Goal: Information Seeking & Learning: Learn about a topic

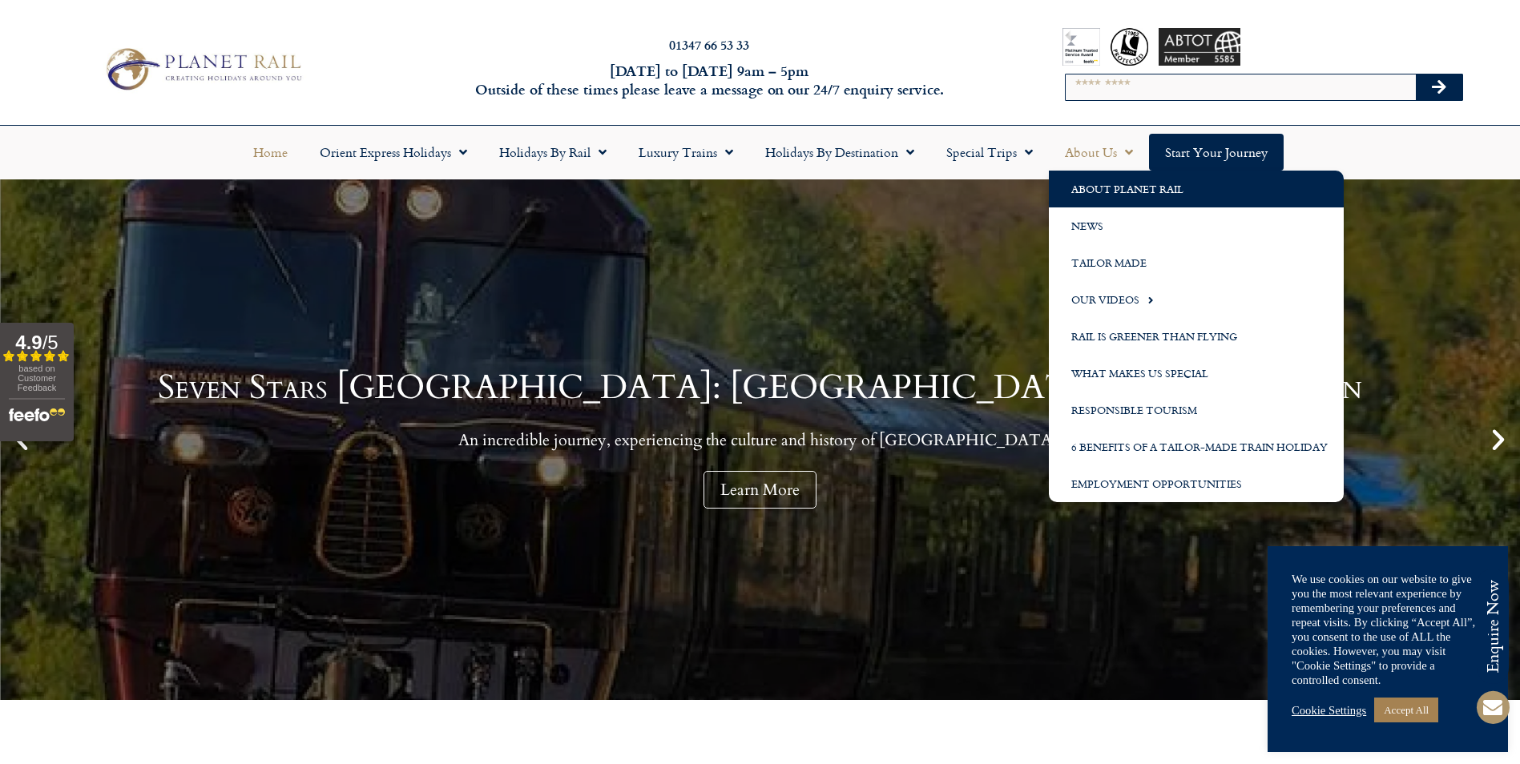
click at [1107, 191] on link "About Planet Rail" at bounding box center [1196, 189] width 295 height 37
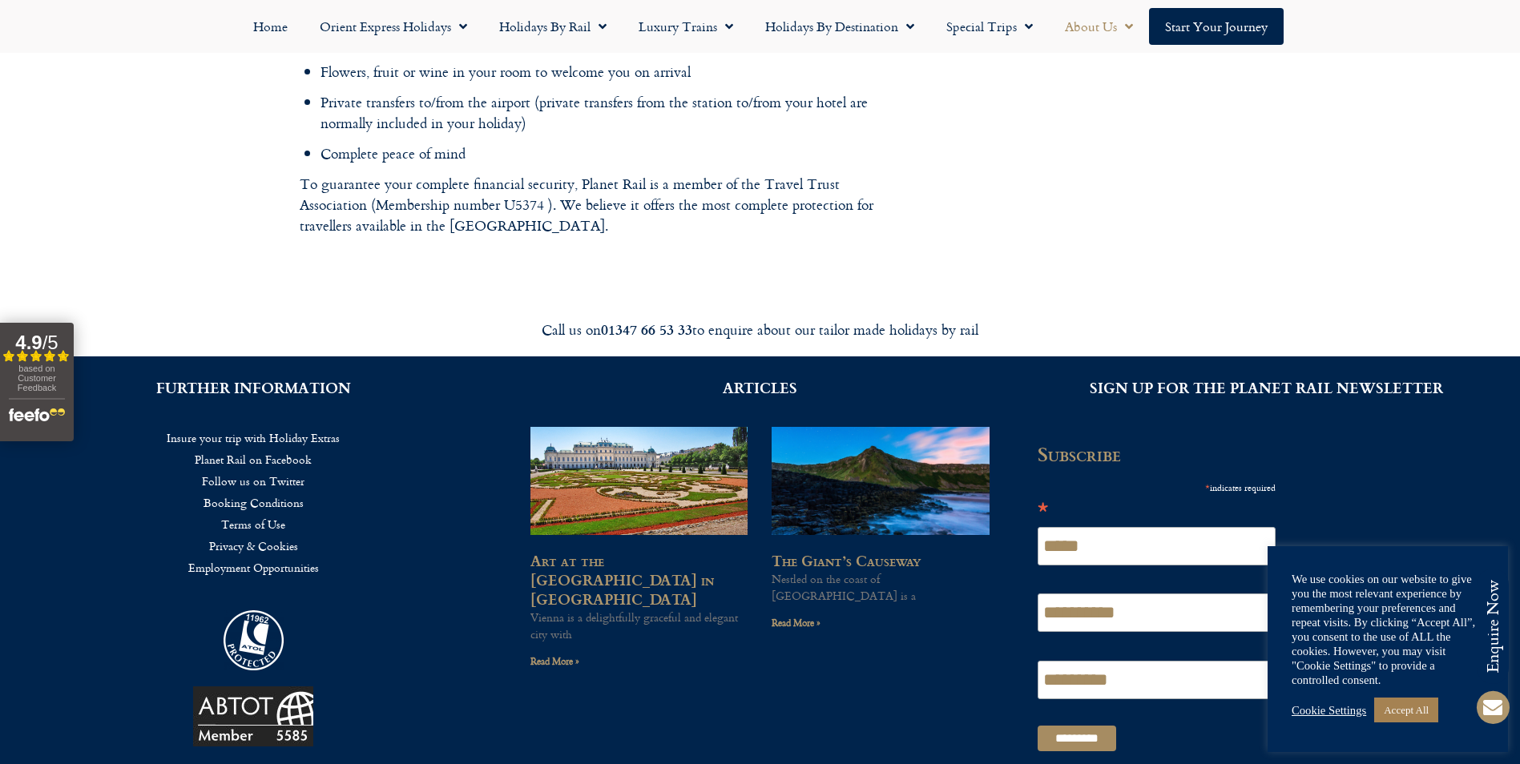
scroll to position [2504, 0]
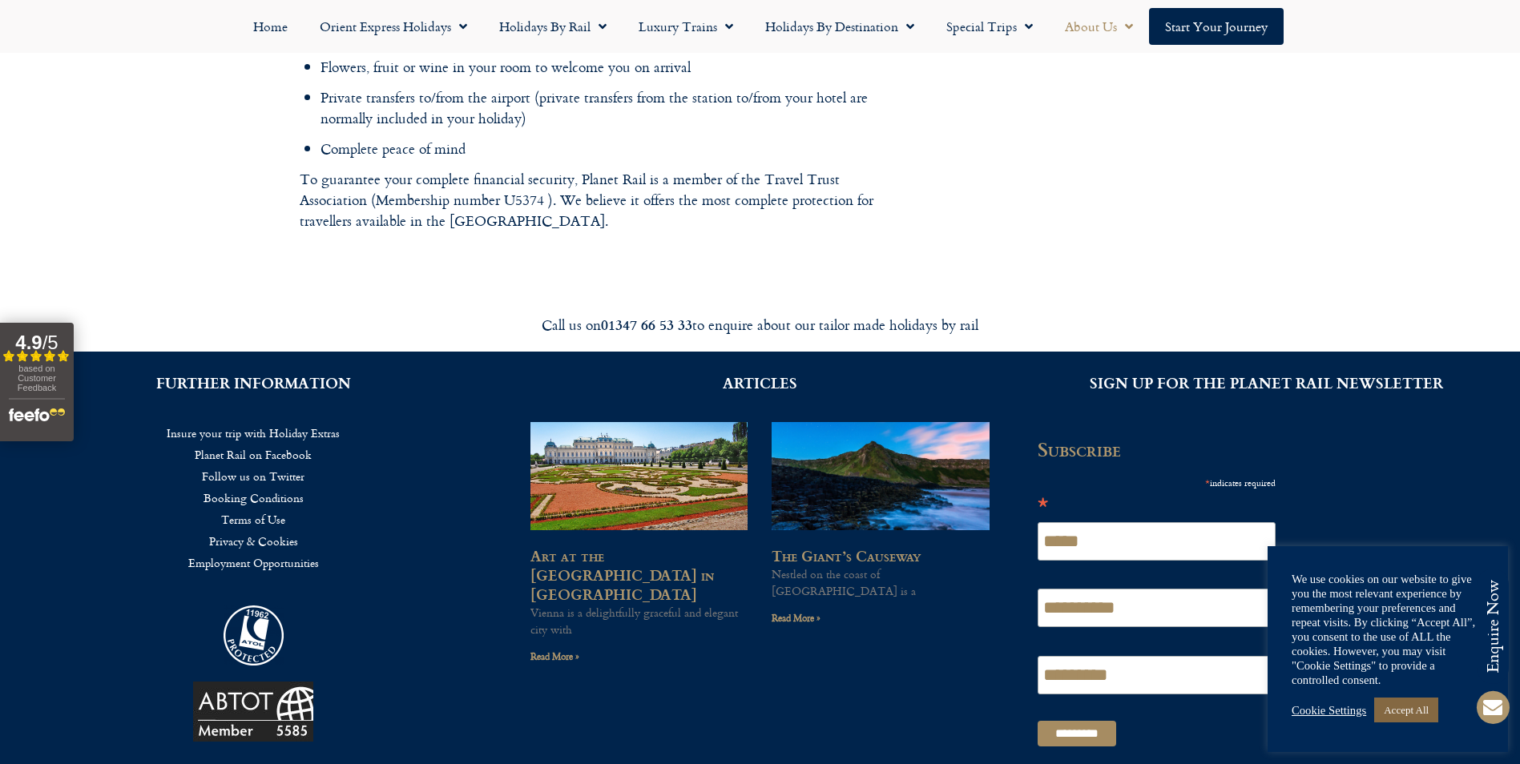
click at [1403, 703] on link "Accept All" at bounding box center [1406, 710] width 64 height 25
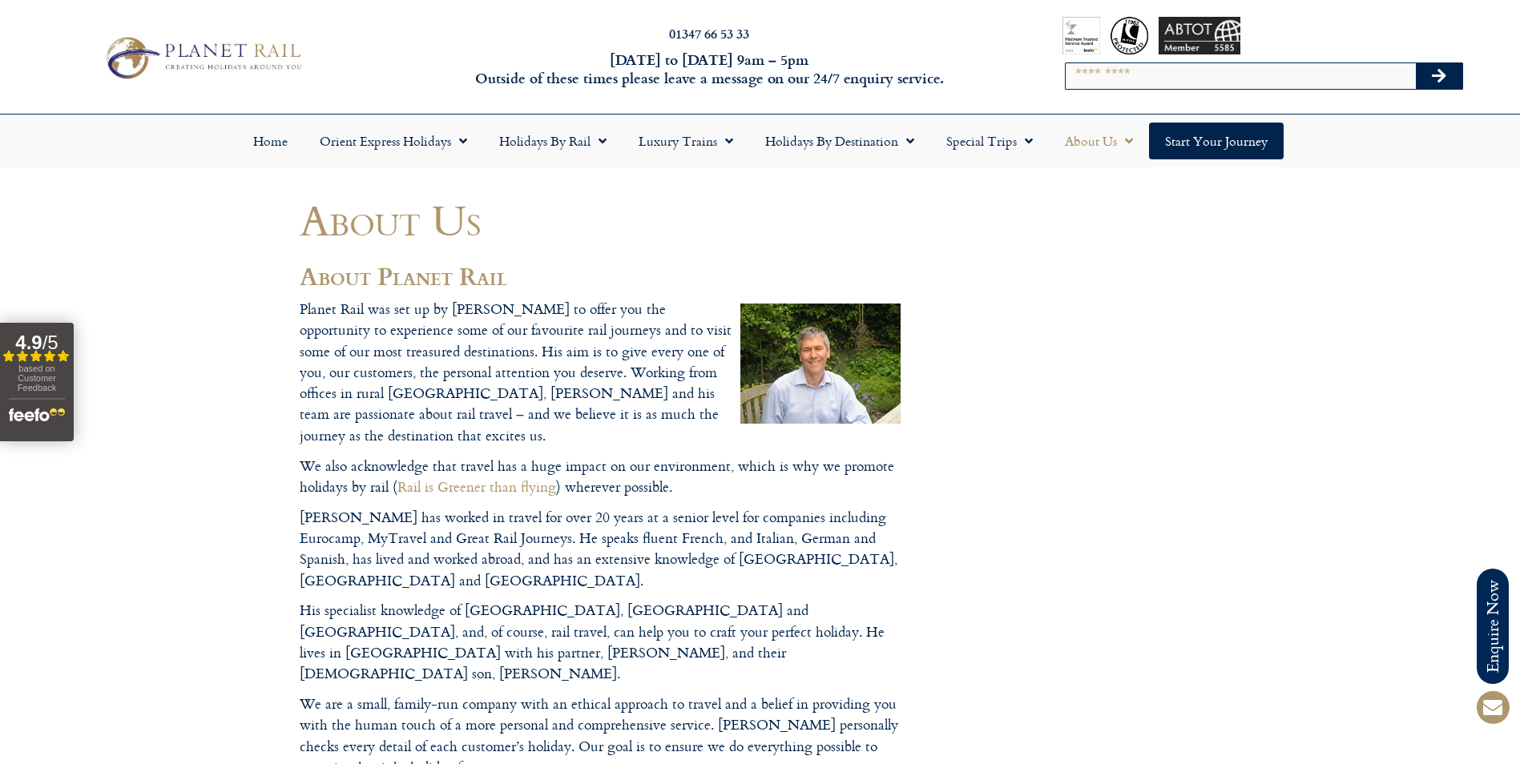
scroll to position [0, 0]
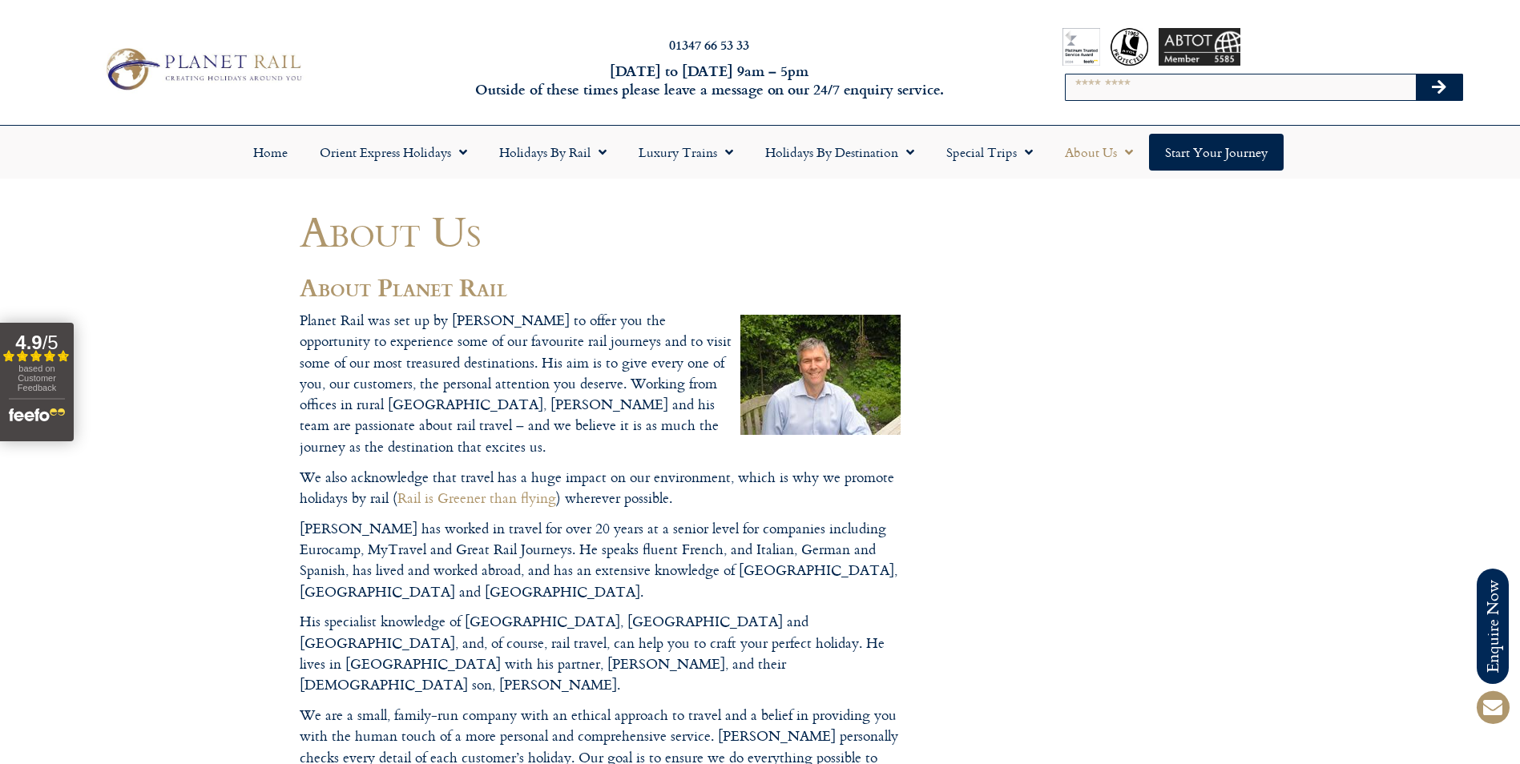
click at [267, 61] on img at bounding box center [202, 68] width 209 height 51
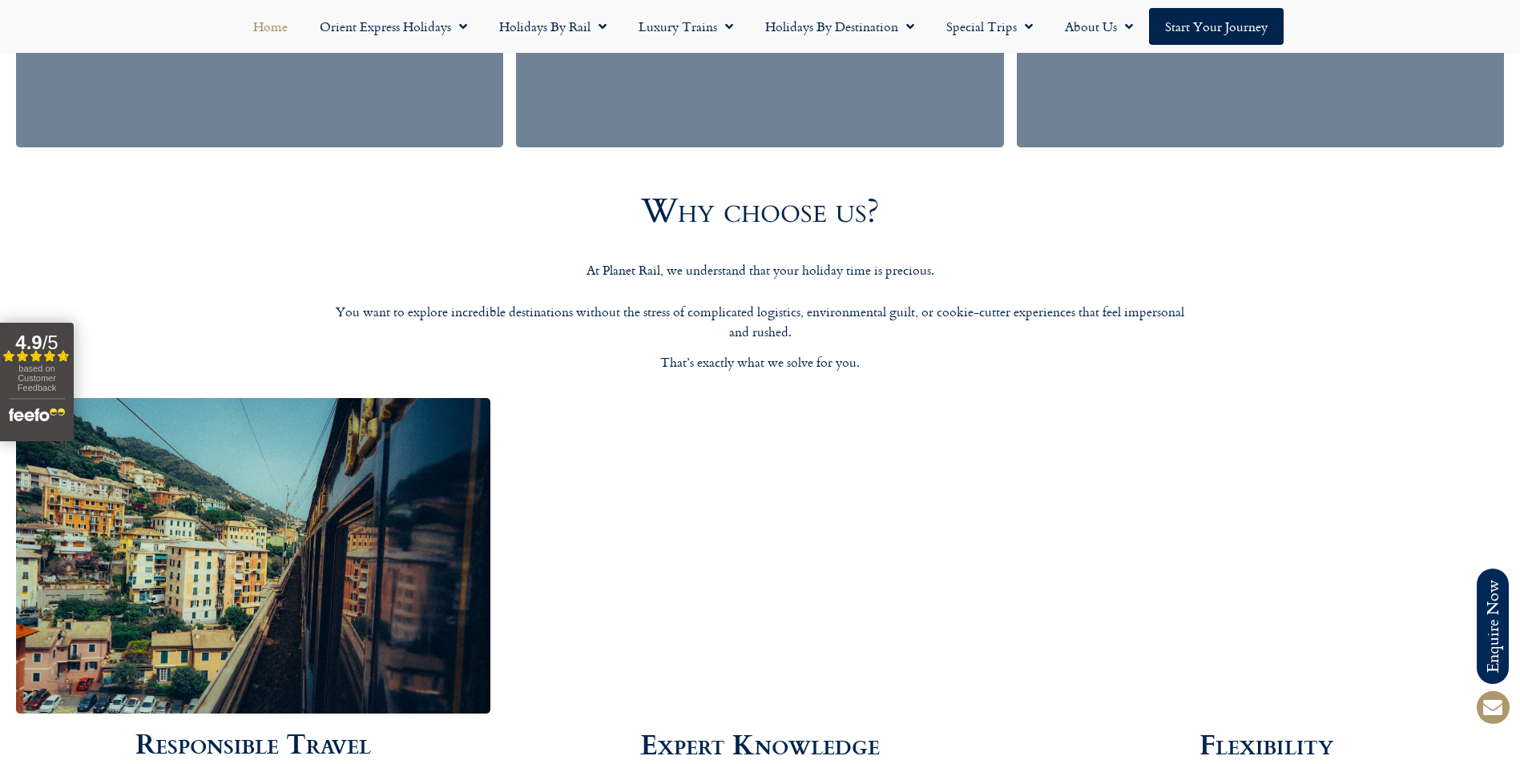
scroll to position [2720, 0]
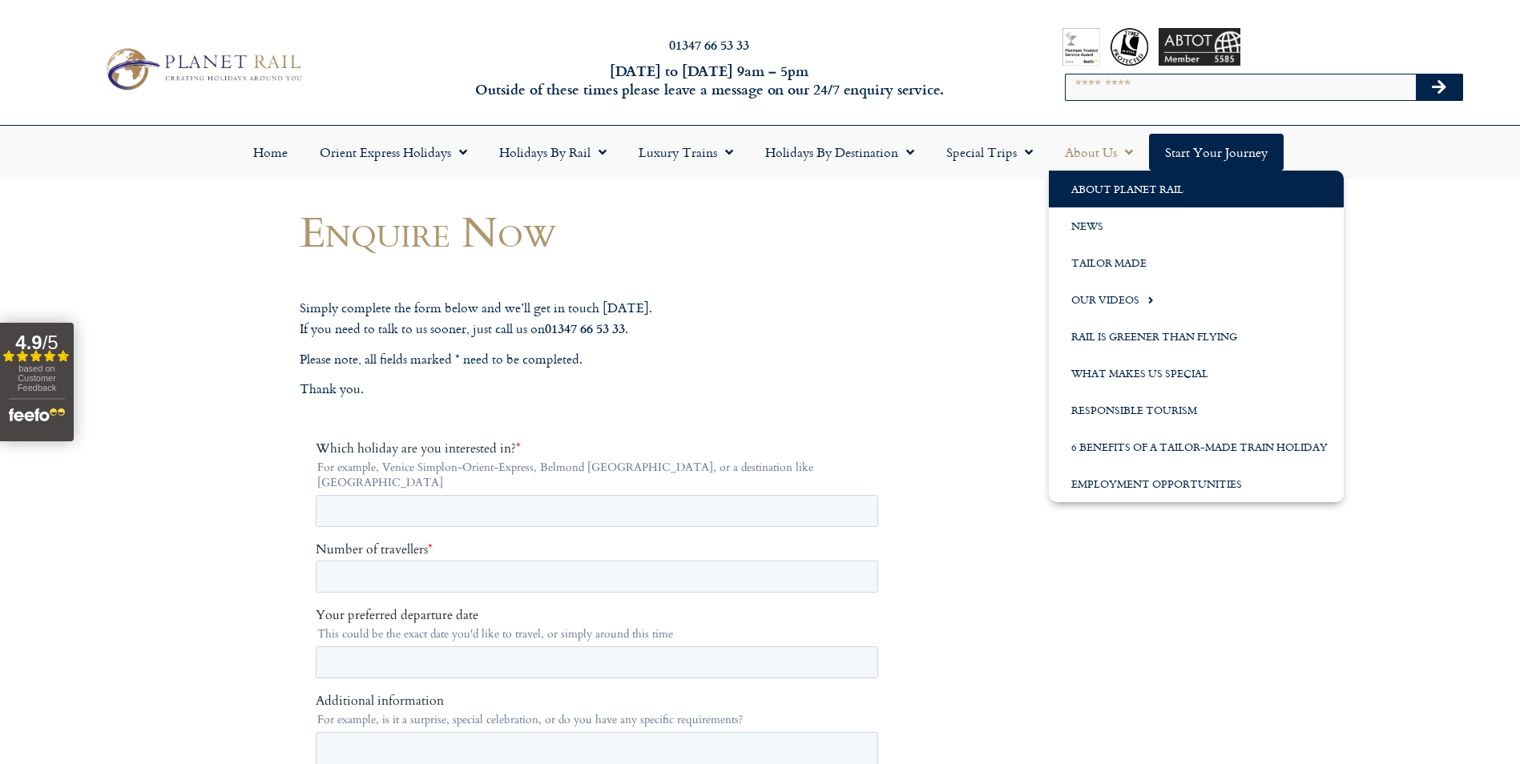
click at [1113, 179] on link "About Planet Rail" at bounding box center [1196, 189] width 295 height 37
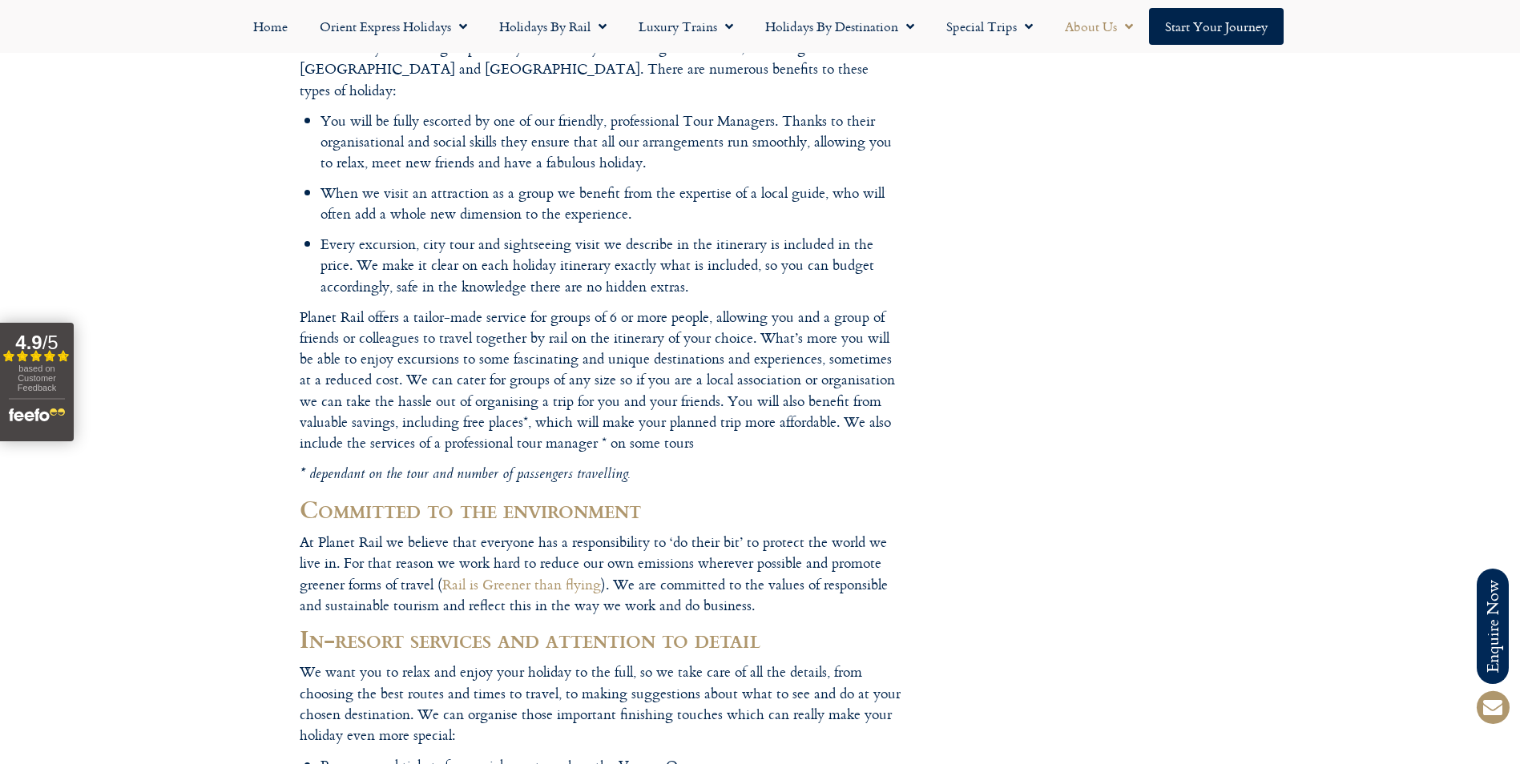
scroll to position [1762, 0]
